Goal: Information Seeking & Learning: Learn about a topic

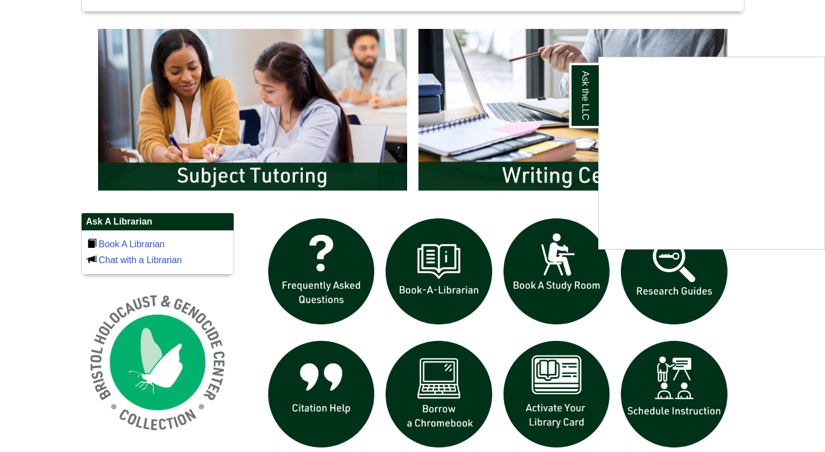
scroll to position [589, 0]
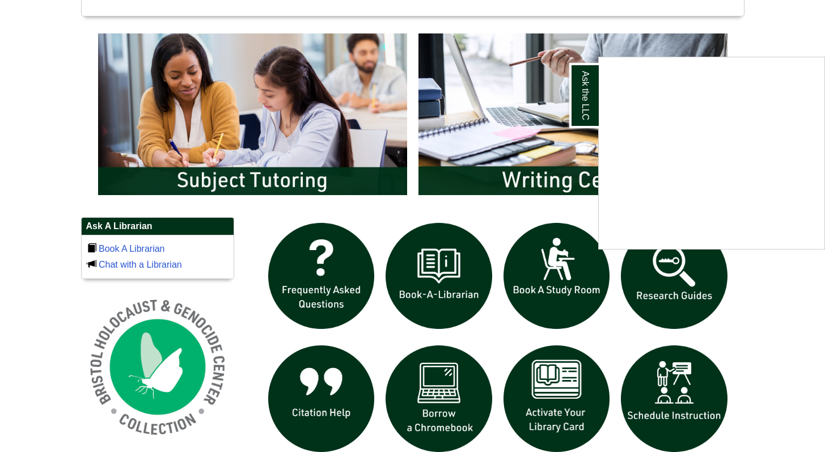
click at [665, 278] on div "Ask the LLC" at bounding box center [412, 226] width 825 height 452
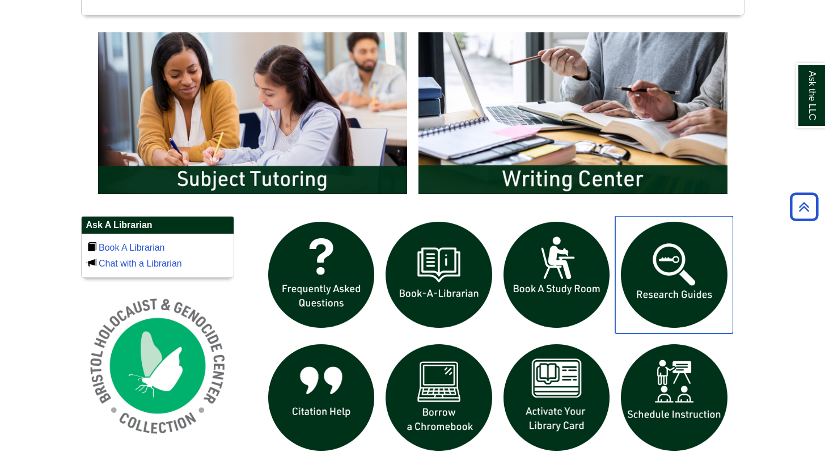
click at [664, 278] on img "slideshow" at bounding box center [674, 275] width 118 height 118
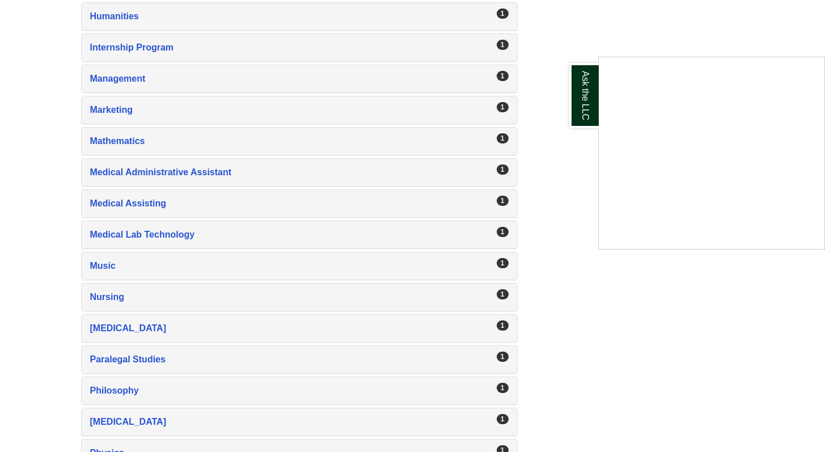
scroll to position [1412, 0]
click at [167, 303] on div "Ask the LLC" at bounding box center [412, 226] width 825 height 452
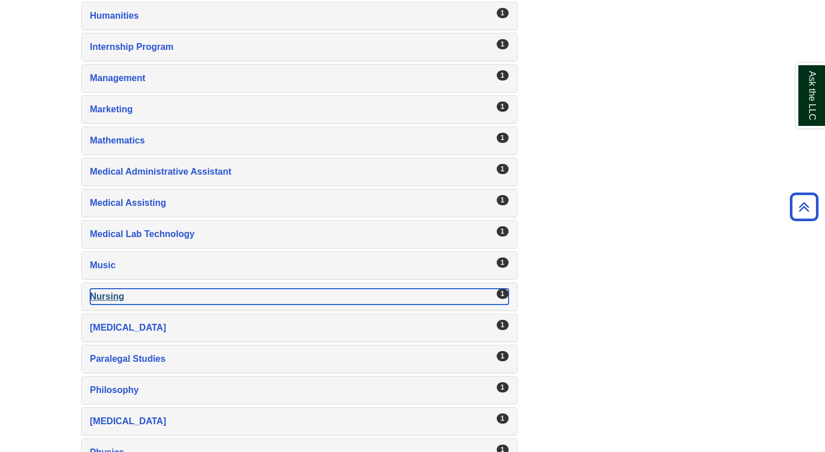
click at [109, 297] on div "Nursing , 1 guides" at bounding box center [299, 297] width 418 height 16
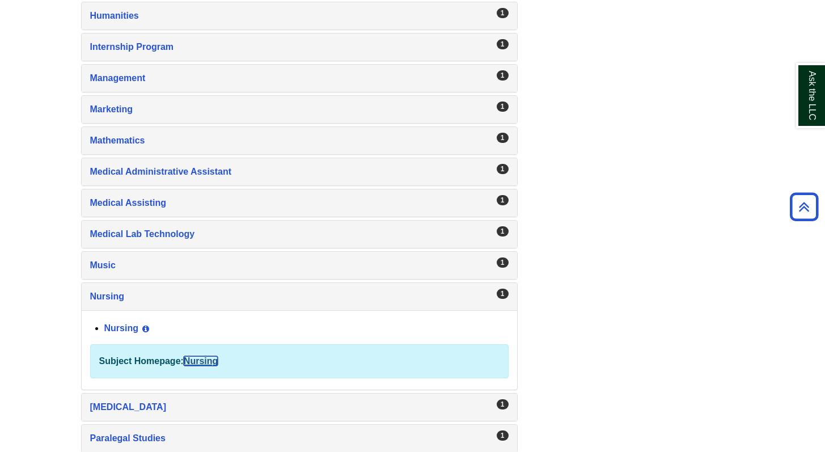
click at [201, 361] on link "Nursing" at bounding box center [201, 361] width 34 height 10
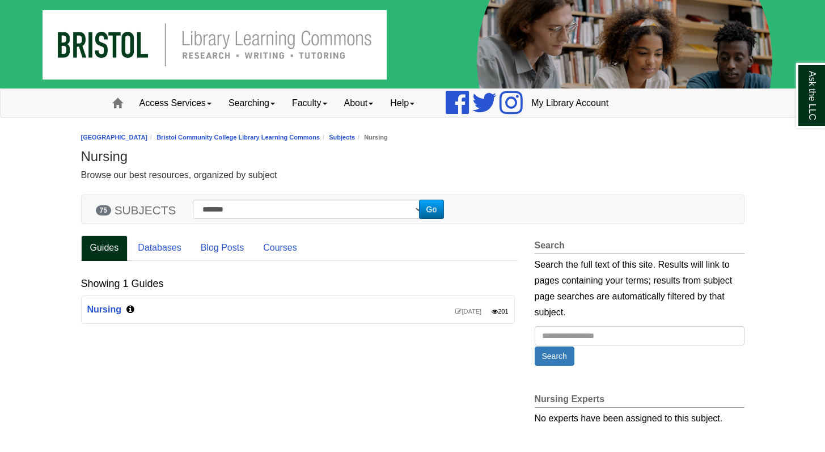
scroll to position [1, 0]
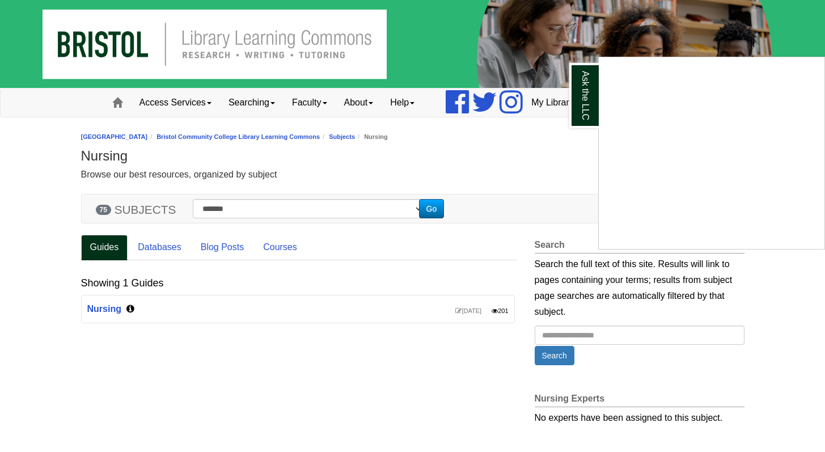
click at [437, 211] on div "Ask the LLC" at bounding box center [412, 226] width 825 height 452
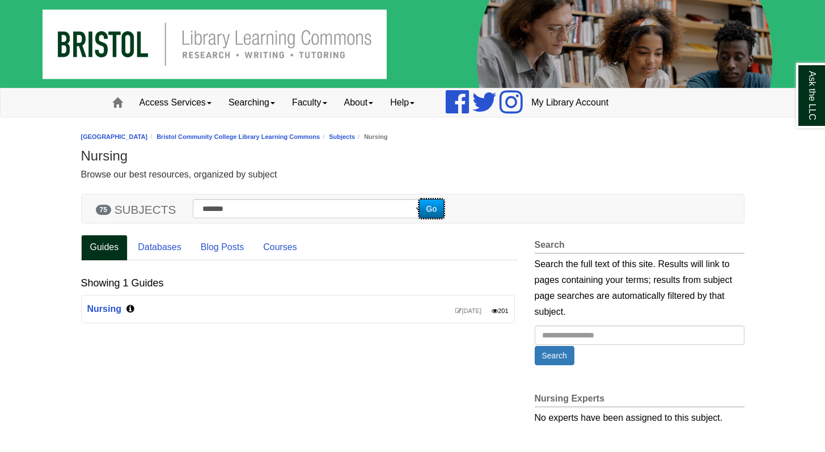
drag, startPoint x: 444, startPoint y: 208, endPoint x: 464, endPoint y: 236, distance: 34.5
click at [444, 208] on button "Go" at bounding box center [432, 208] width 26 height 19
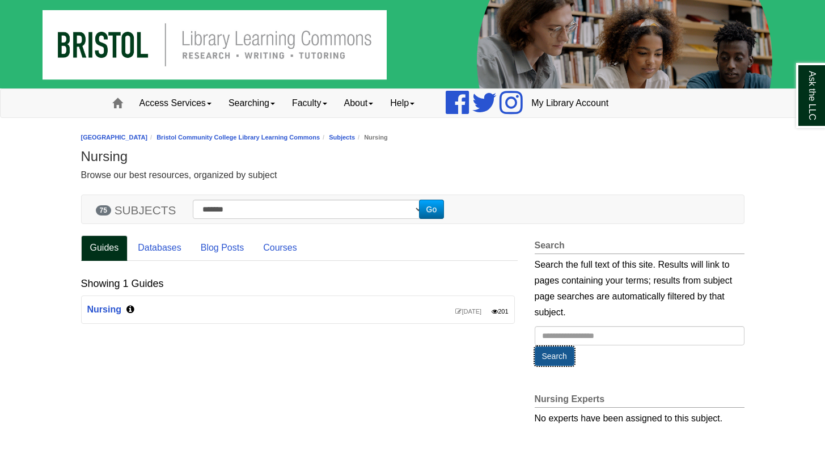
click at [566, 359] on button "Search" at bounding box center [555, 355] width 40 height 19
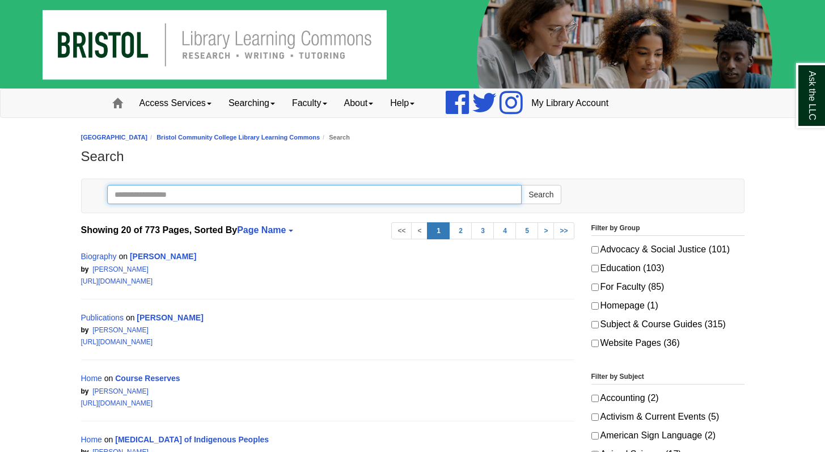
click at [227, 198] on input "Search" at bounding box center [314, 194] width 415 height 19
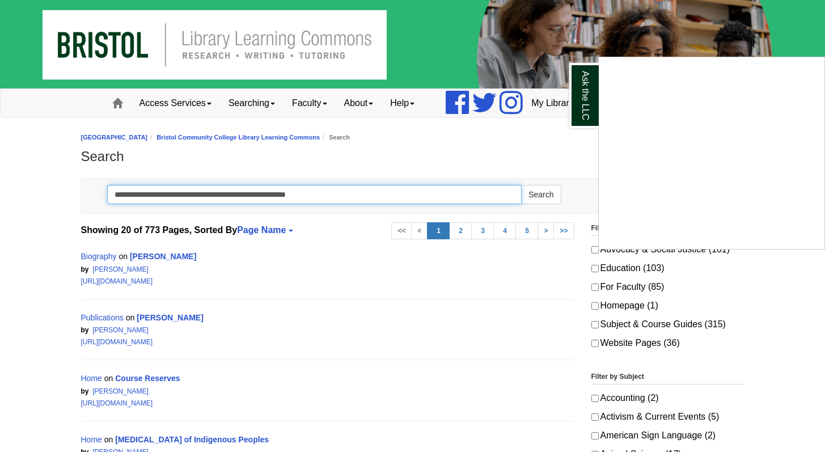
type input "**********"
click at [521, 185] on button "Search" at bounding box center [541, 194] width 40 height 19
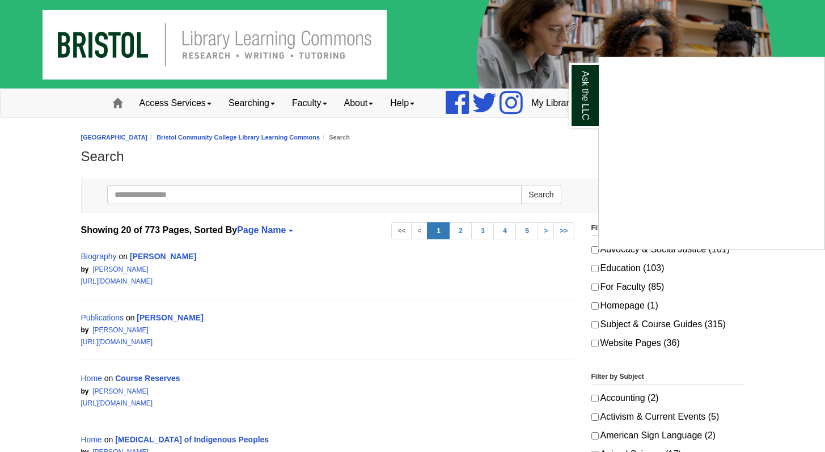
click at [180, 194] on div "Ask the LLC" at bounding box center [412, 226] width 825 height 452
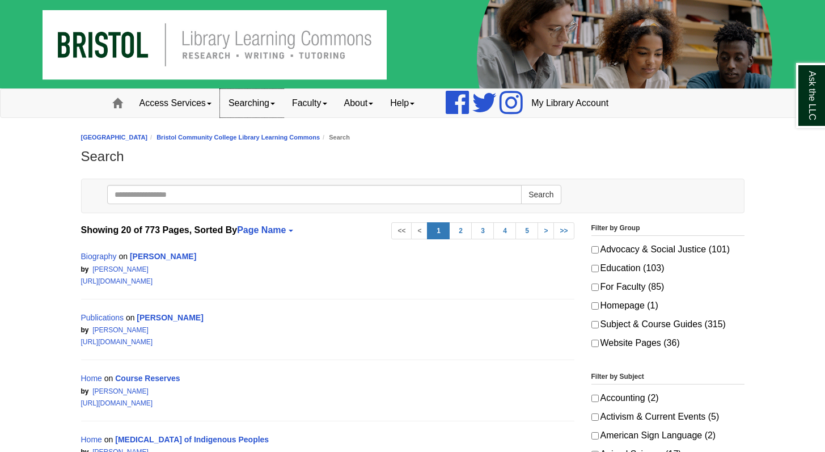
click at [247, 103] on link "Searching" at bounding box center [252, 103] width 64 height 28
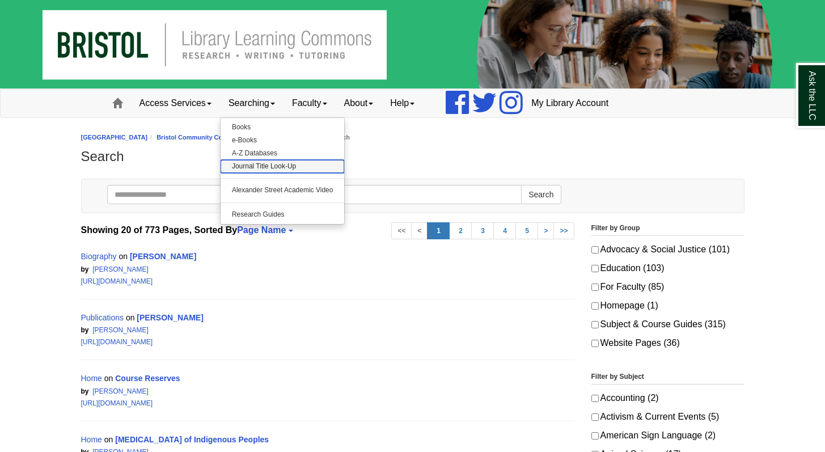
click at [276, 169] on link "Journal Title Look-Up" at bounding box center [283, 166] width 124 height 13
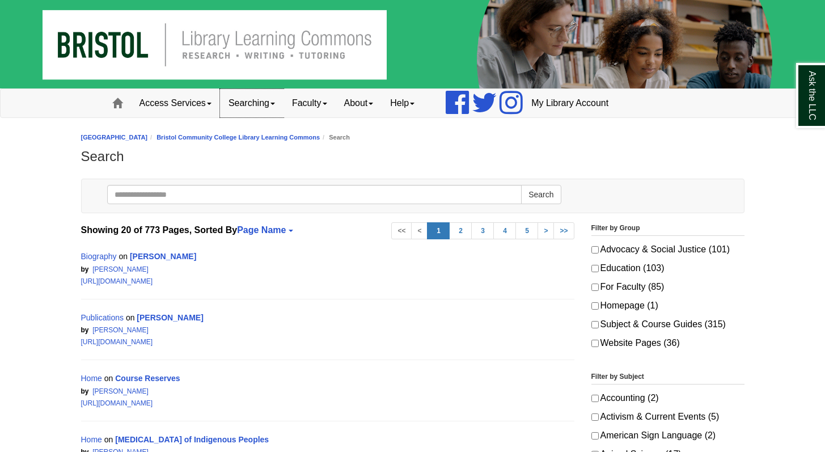
click at [275, 105] on span at bounding box center [272, 104] width 5 height 2
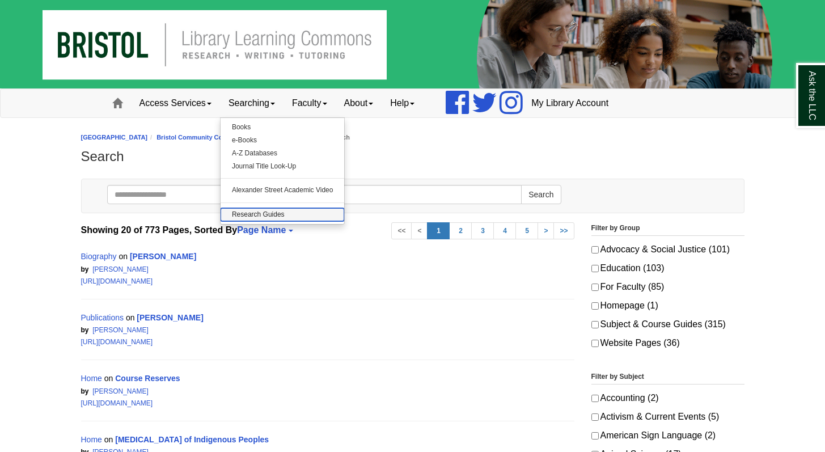
click at [285, 214] on link "Research Guides" at bounding box center [283, 214] width 124 height 13
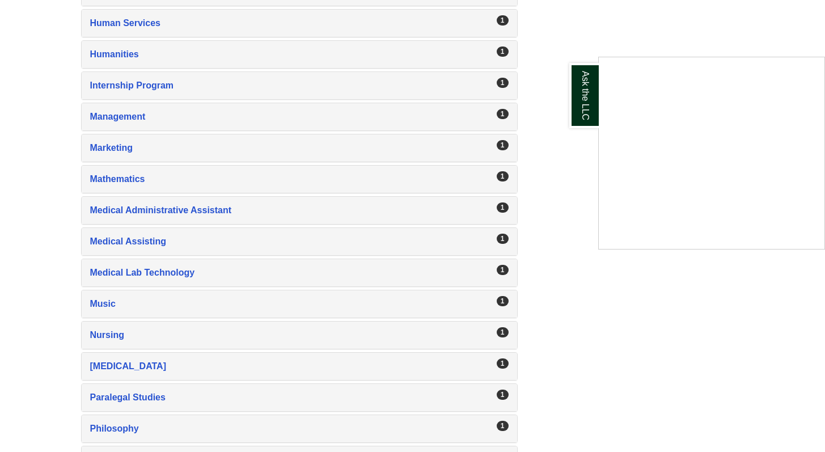
scroll to position [1439, 0]
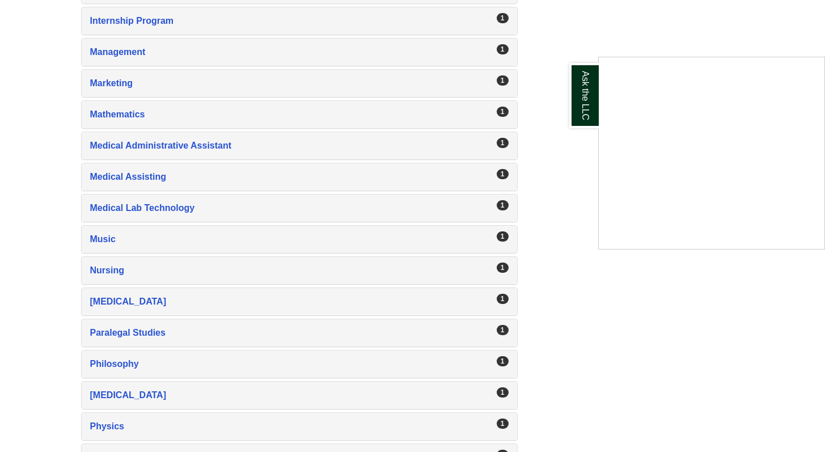
click at [112, 274] on div "Ask the LLC" at bounding box center [412, 226] width 825 height 452
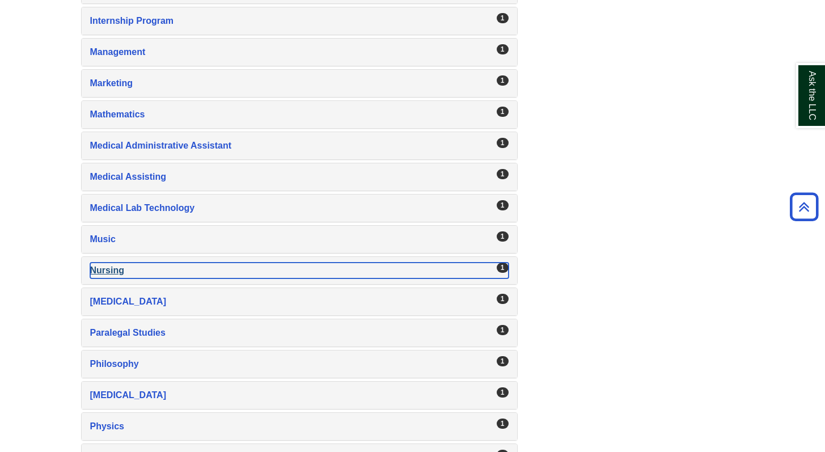
click at [113, 268] on div "Nursing , 1 guides" at bounding box center [299, 271] width 418 height 16
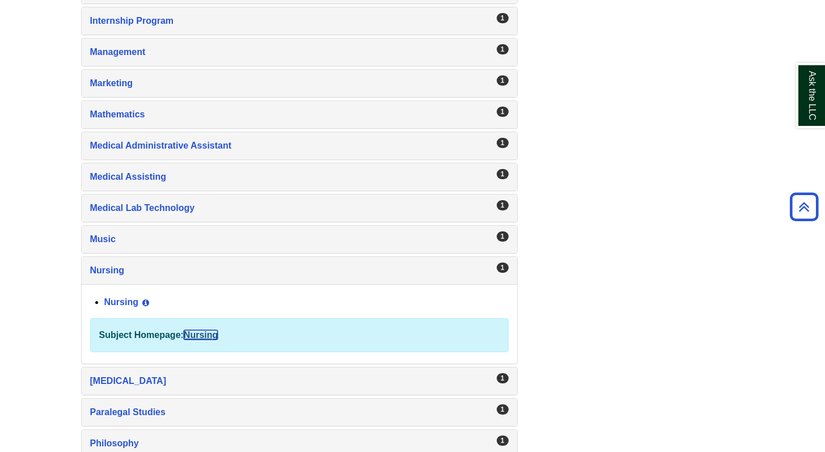
click at [210, 337] on link "Nursing" at bounding box center [201, 335] width 34 height 10
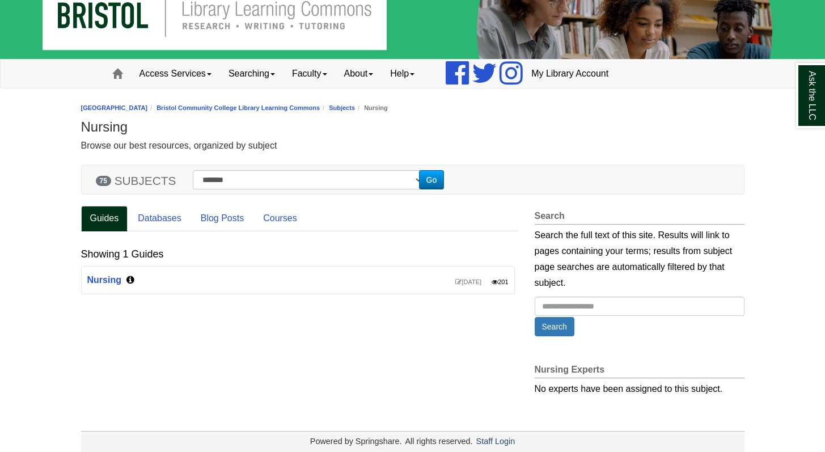
scroll to position [44, 0]
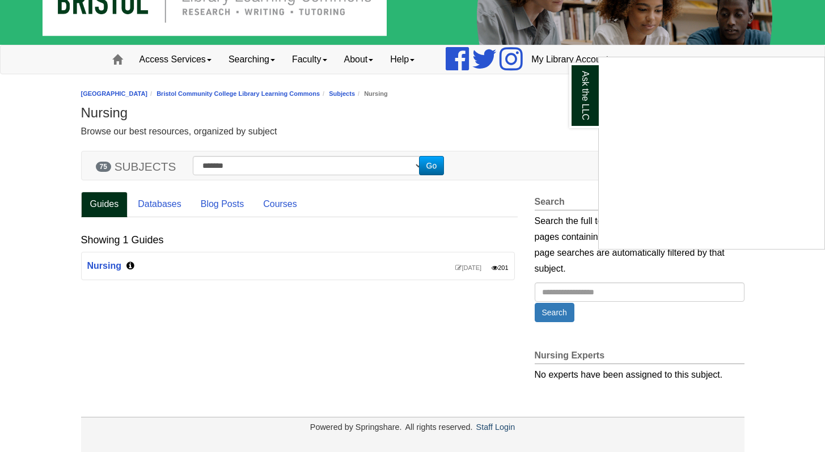
click at [161, 200] on div "Ask the LLC" at bounding box center [412, 226] width 825 height 452
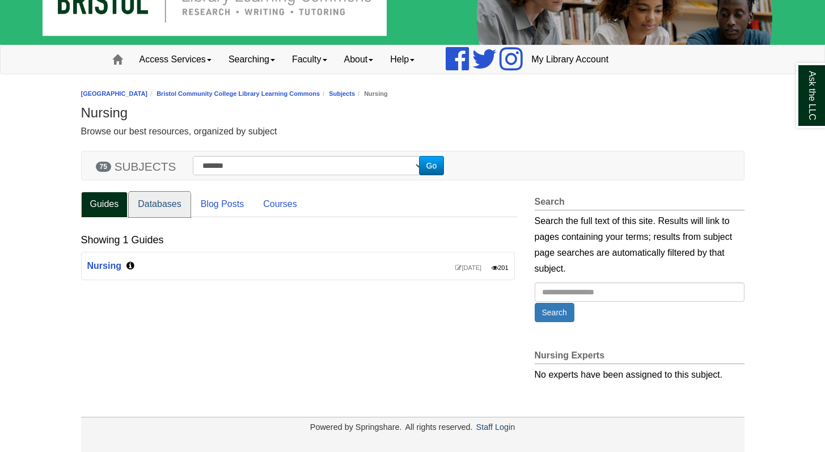
click at [161, 200] on link "Databases" at bounding box center [160, 205] width 62 height 26
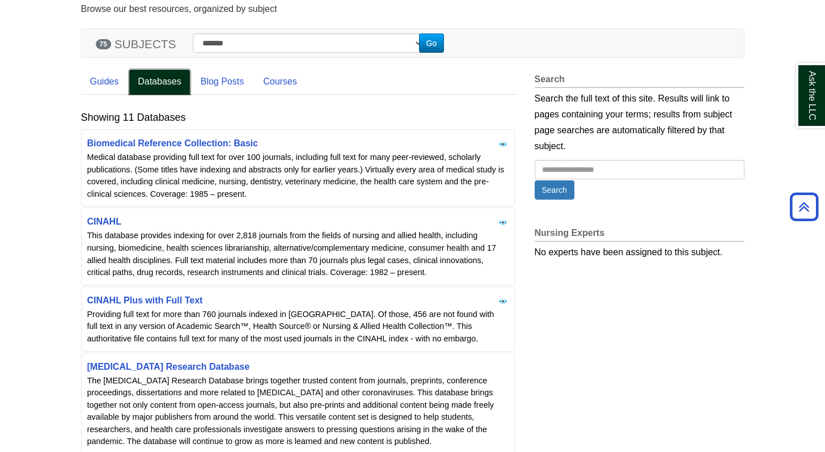
scroll to position [167, 0]
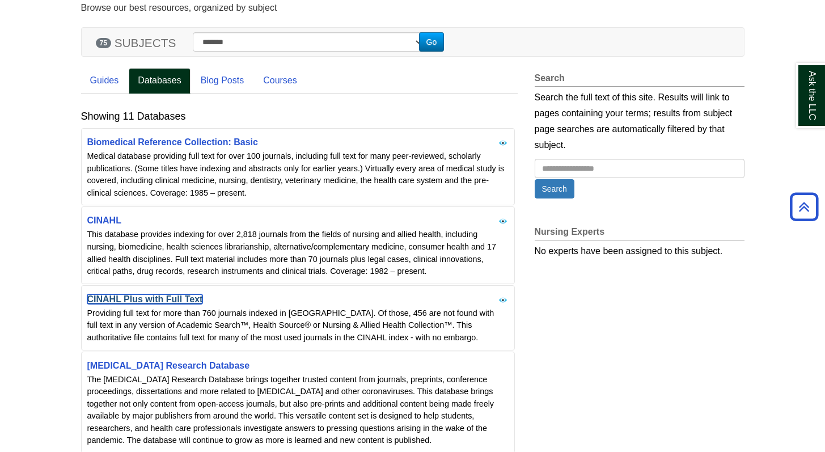
click at [150, 298] on link "CINAHL Plus with Full Text" at bounding box center [145, 299] width 116 height 10
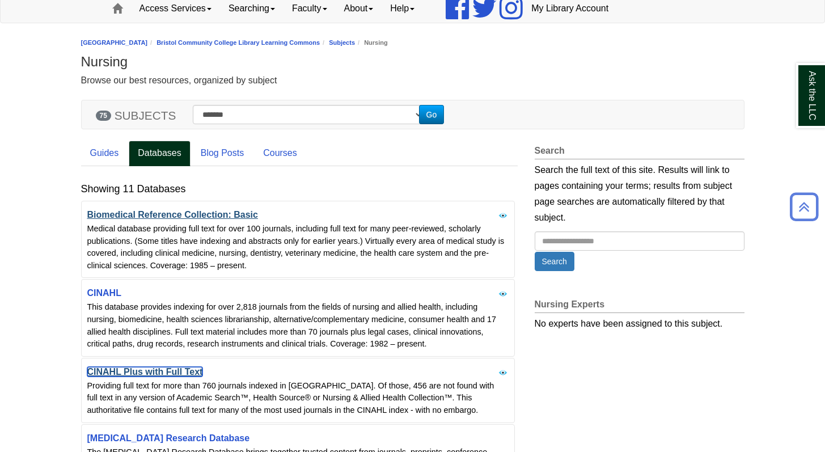
scroll to position [92, 0]
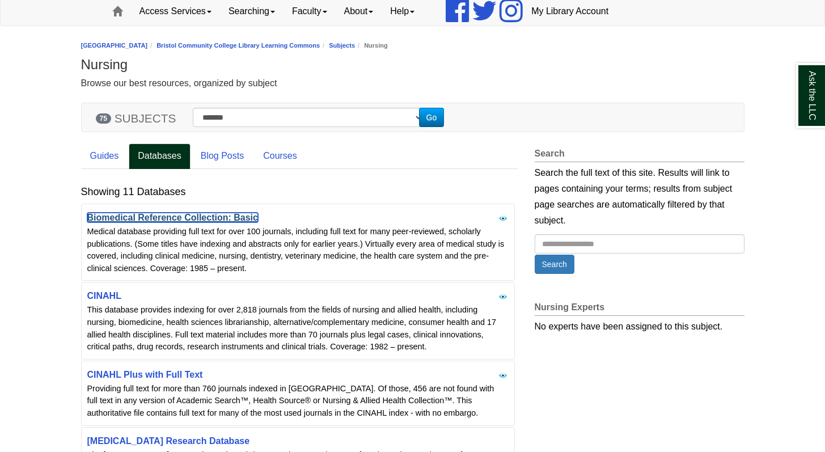
click at [109, 217] on link "Biomedical Reference Collection: Basic" at bounding box center [172, 218] width 171 height 10
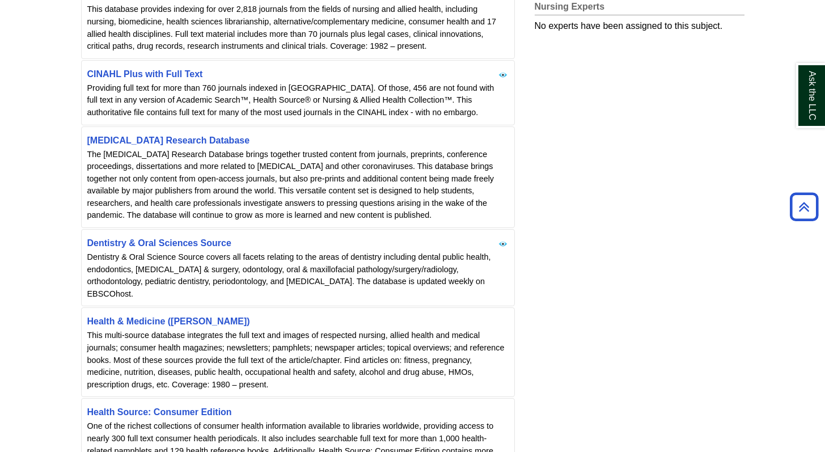
scroll to position [396, 0]
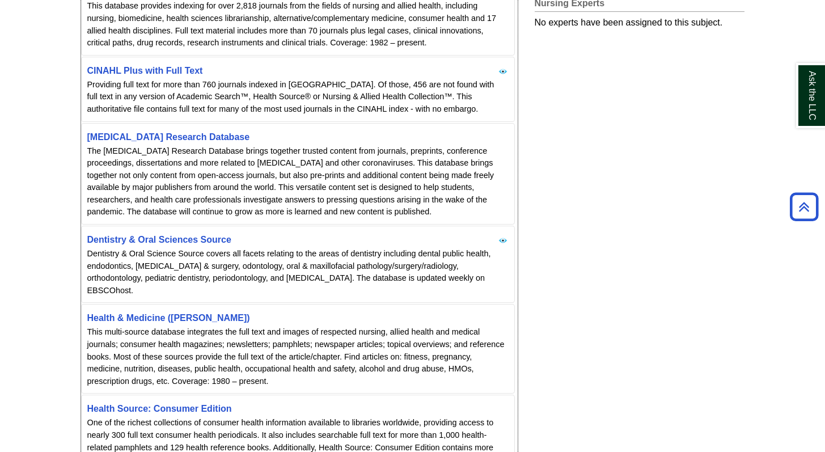
click at [163, 312] on div "Health & Medicine ([PERSON_NAME]) This multi-source database integrates the ful…" at bounding box center [298, 348] width 433 height 88
click at [161, 313] on link "Health & Medicine ([PERSON_NAME])" at bounding box center [168, 318] width 163 height 10
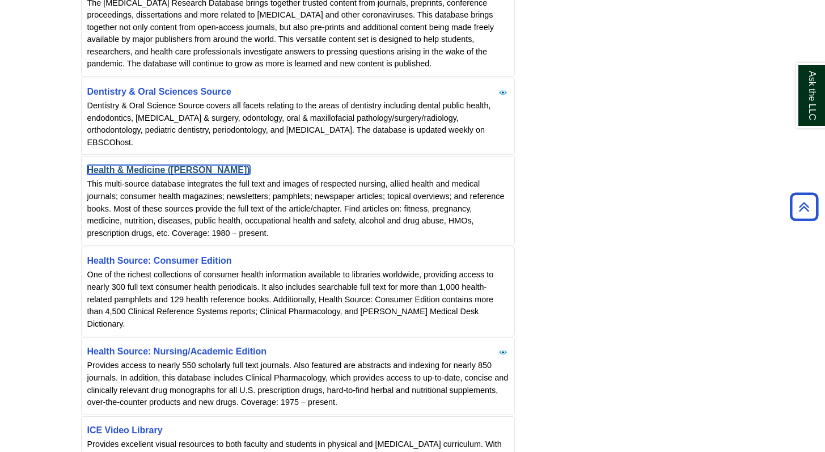
scroll to position [545, 0]
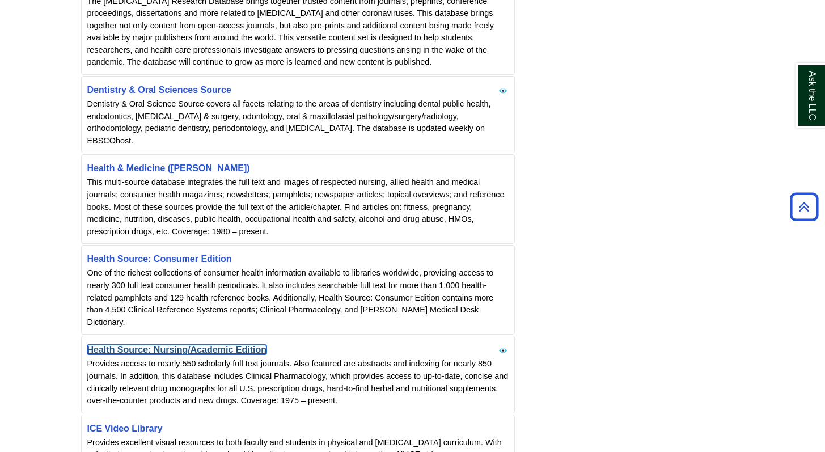
click at [155, 345] on link "Health Source: Nursing/Academic Edition" at bounding box center [177, 350] width 180 height 10
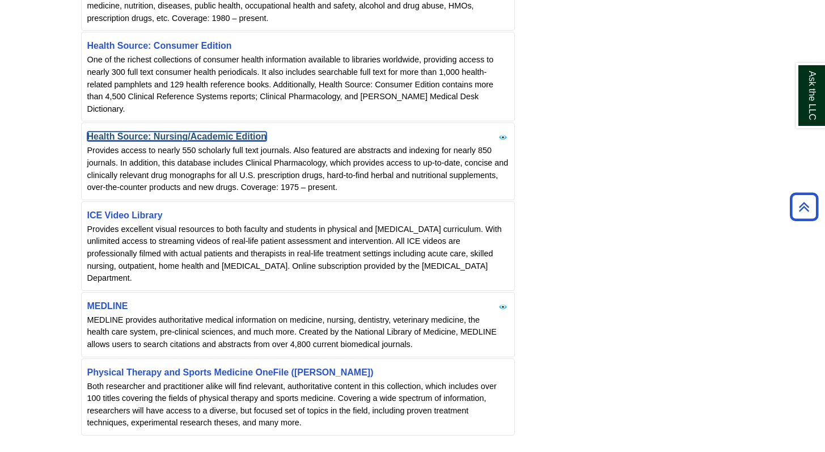
scroll to position [773, 0]
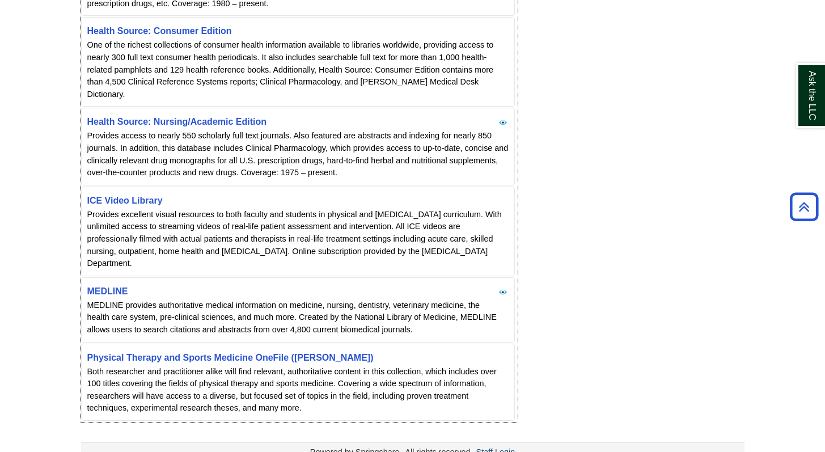
click at [121, 299] on div "MEDLINE provides authoritative medical information on medicine, nursing, dentis…" at bounding box center [297, 317] width 421 height 37
click at [117, 286] on link "MEDLINE" at bounding box center [107, 291] width 41 height 10
